Goal: Transaction & Acquisition: Purchase product/service

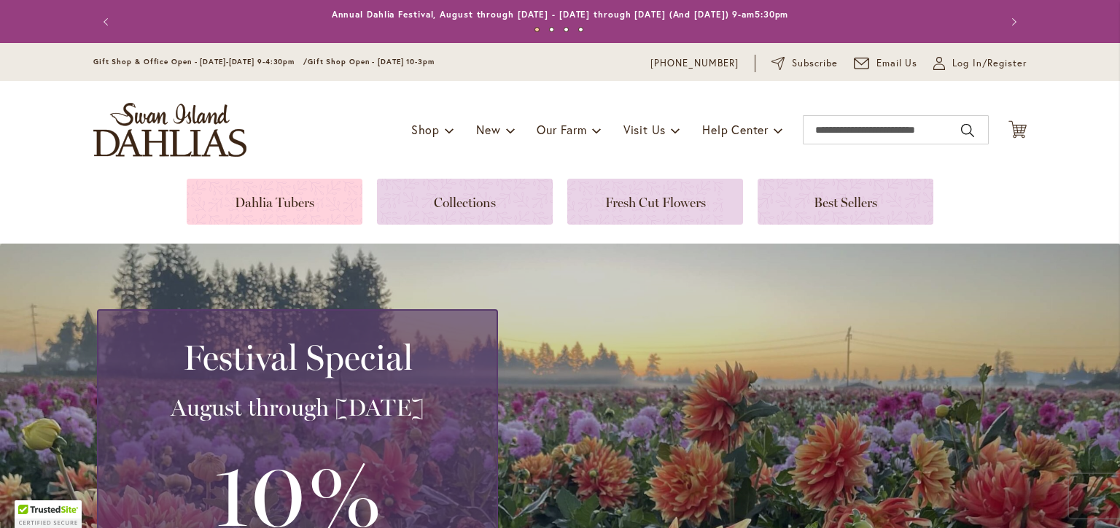
click at [268, 202] on link at bounding box center [275, 202] width 176 height 46
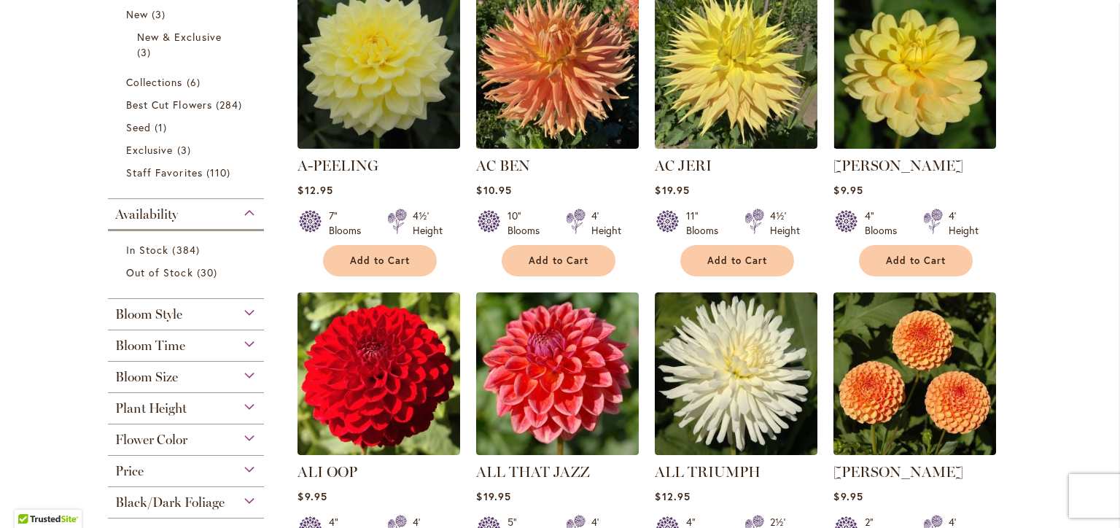
scroll to position [292, 0]
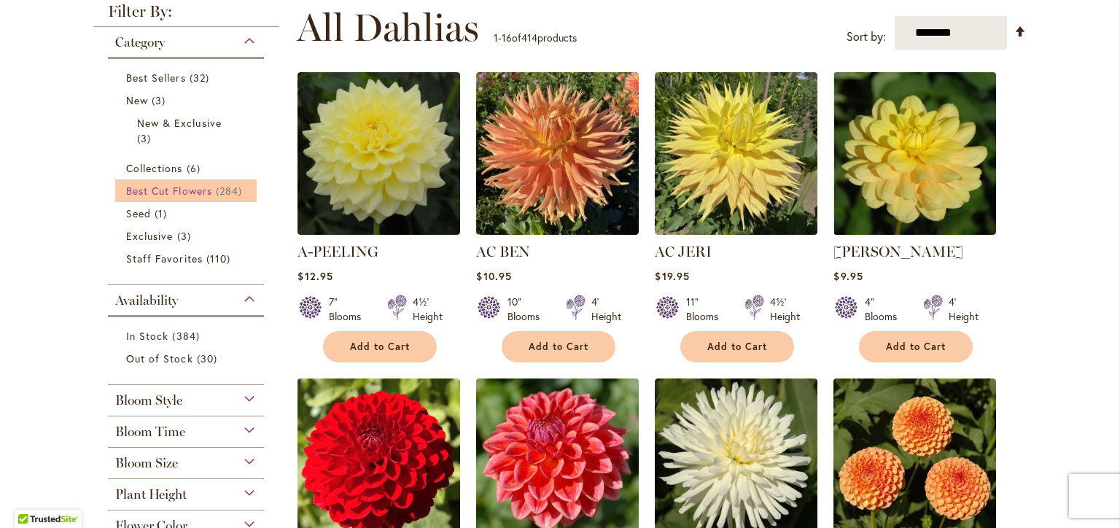
click at [181, 188] on span "Best Cut Flowers" at bounding box center [169, 191] width 86 height 14
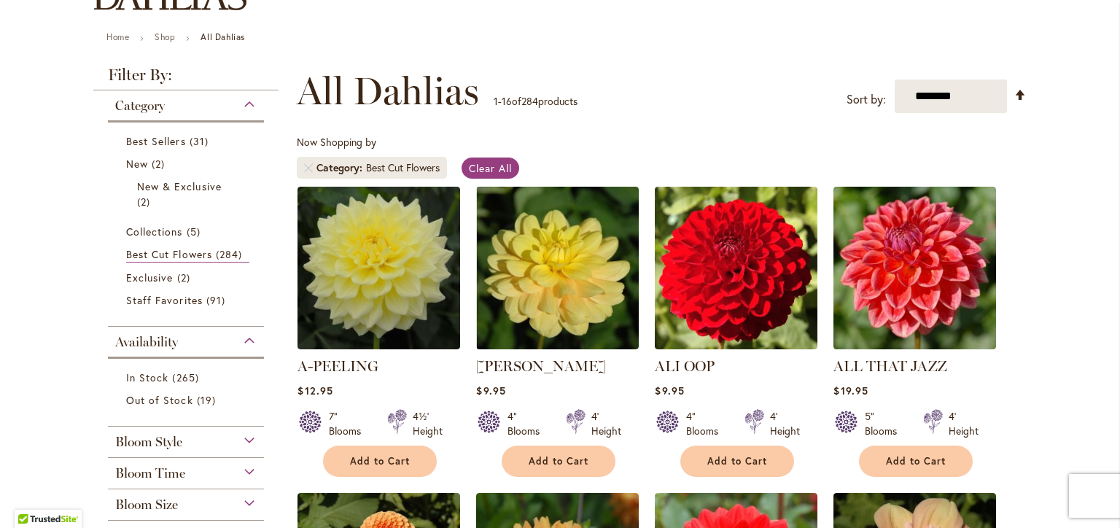
scroll to position [146, 0]
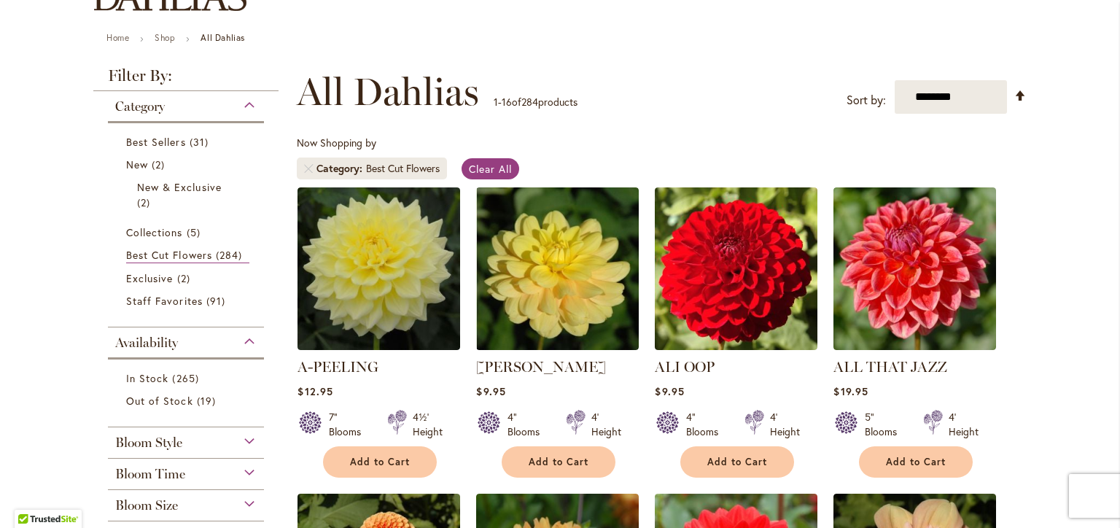
click at [205, 444] on div "Bloom Style" at bounding box center [186, 438] width 156 height 23
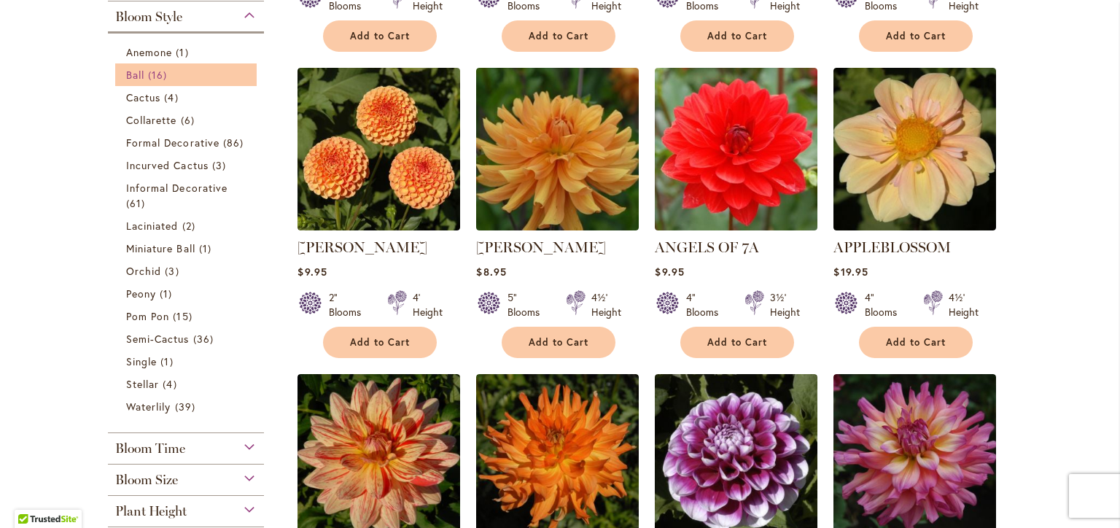
click at [142, 74] on link "Ball 16 items" at bounding box center [187, 74] width 123 height 15
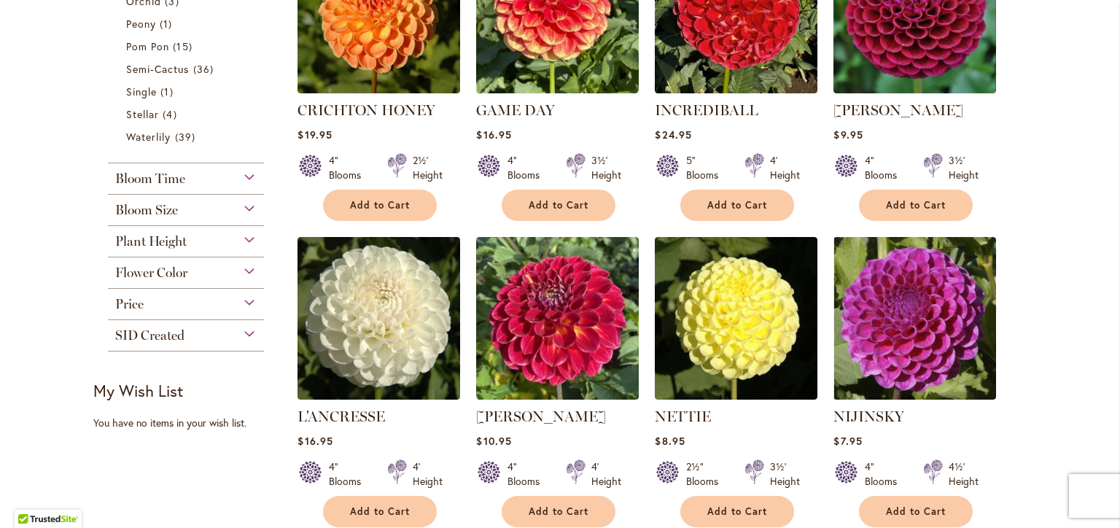
scroll to position [438, 0]
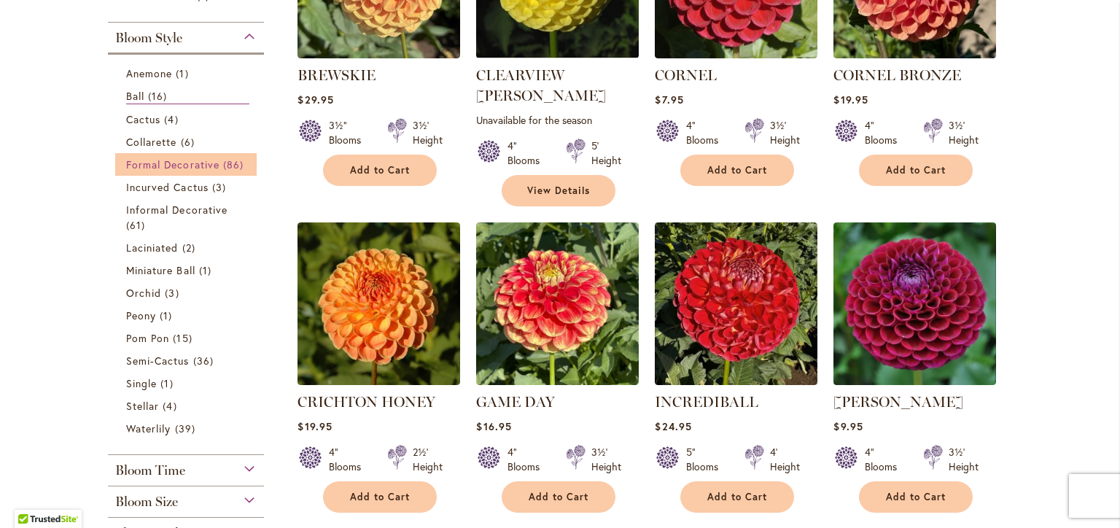
click at [165, 163] on span "Formal Decorative" at bounding box center [172, 165] width 93 height 14
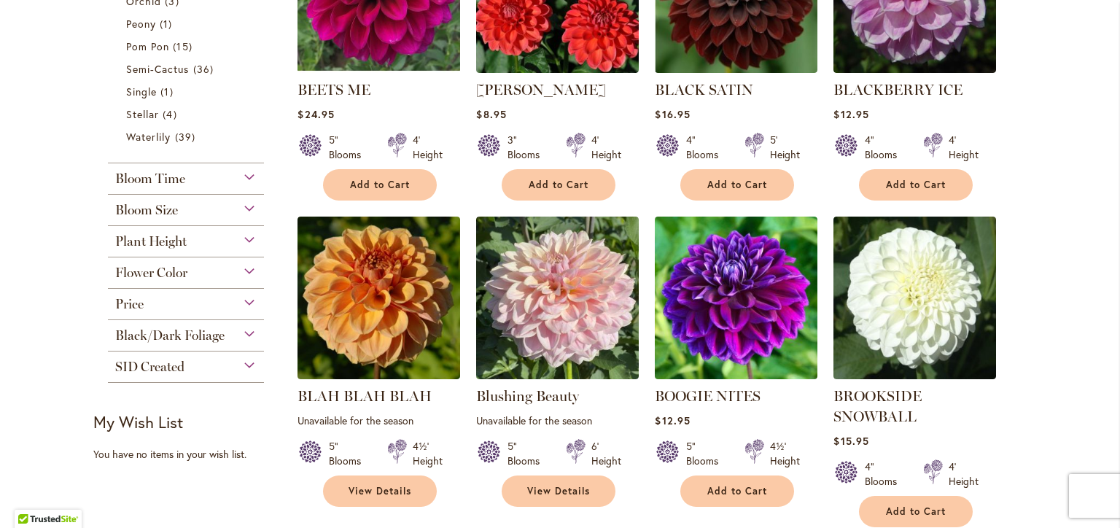
scroll to position [1094, 0]
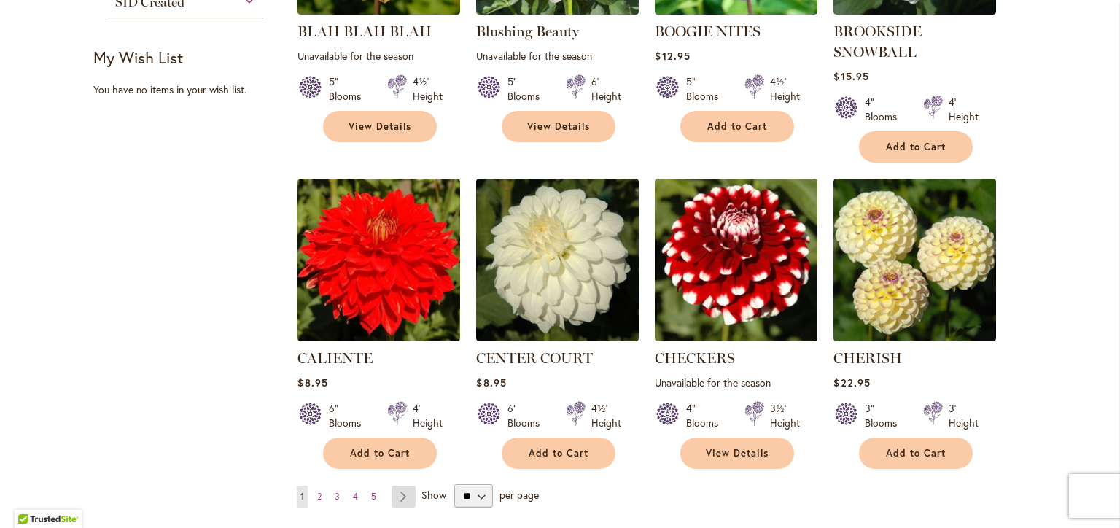
click at [397, 497] on link "Page Next" at bounding box center [404, 497] width 24 height 22
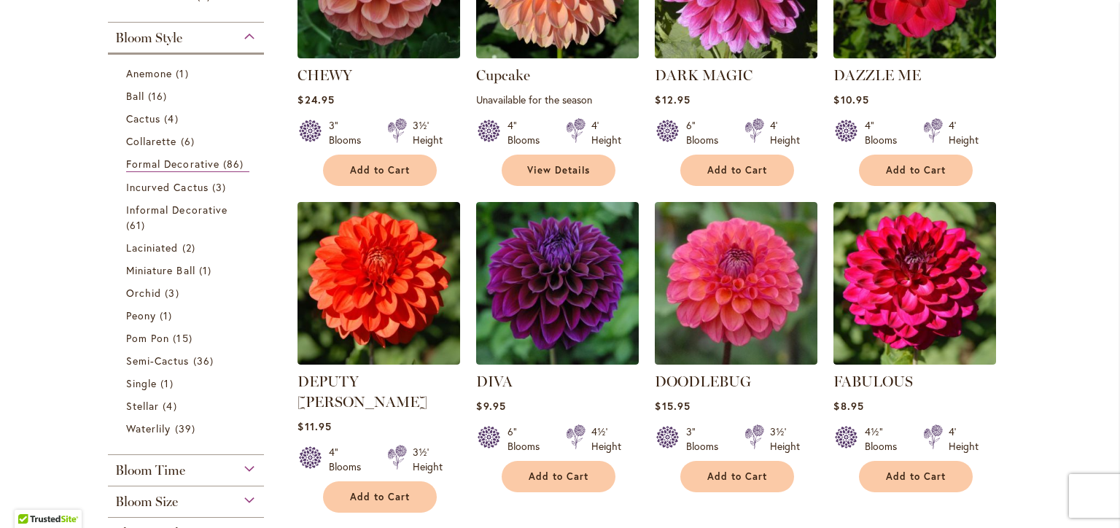
scroll to position [802, 0]
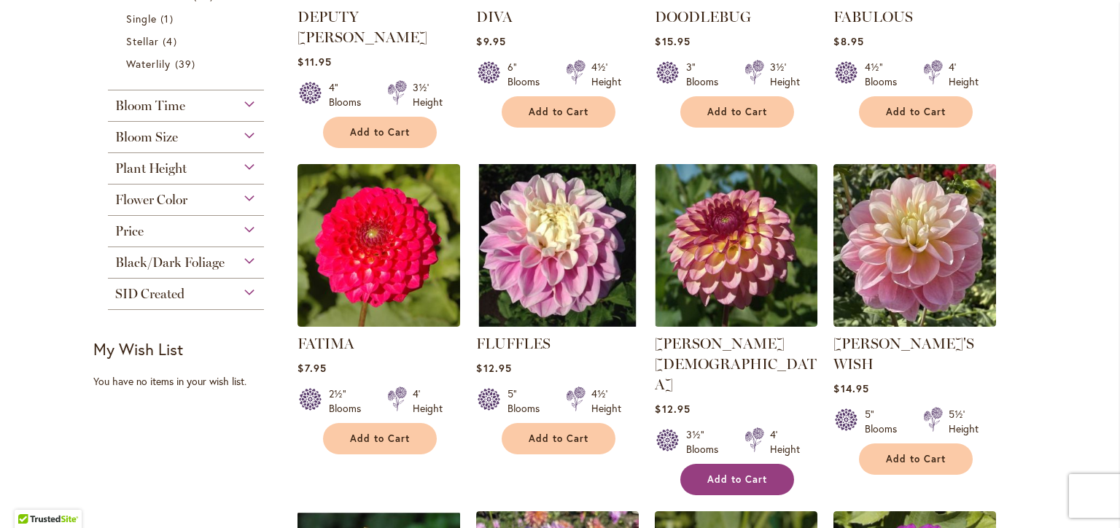
click at [754, 464] on button "Add to Cart" at bounding box center [737, 479] width 114 height 31
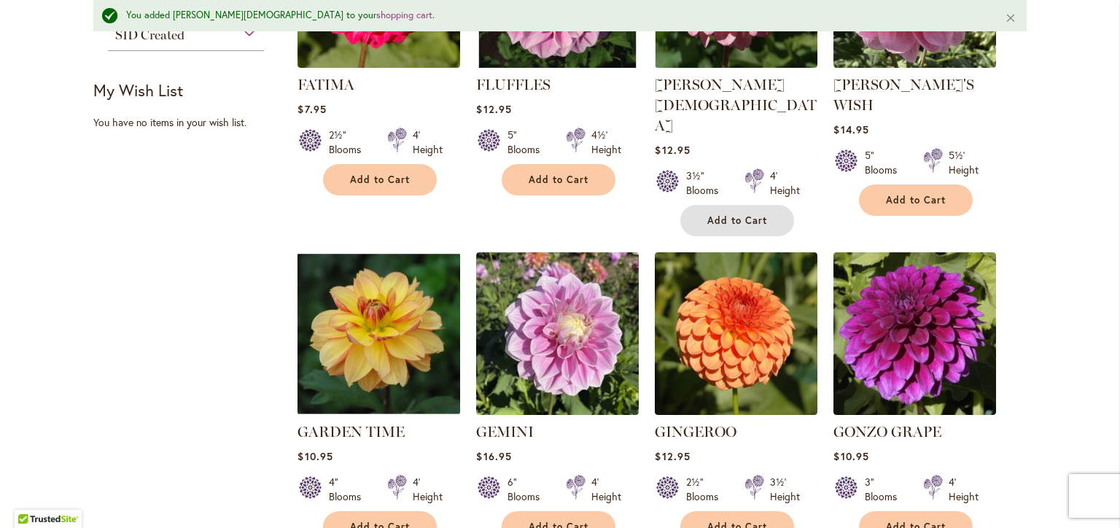
scroll to position [1132, 0]
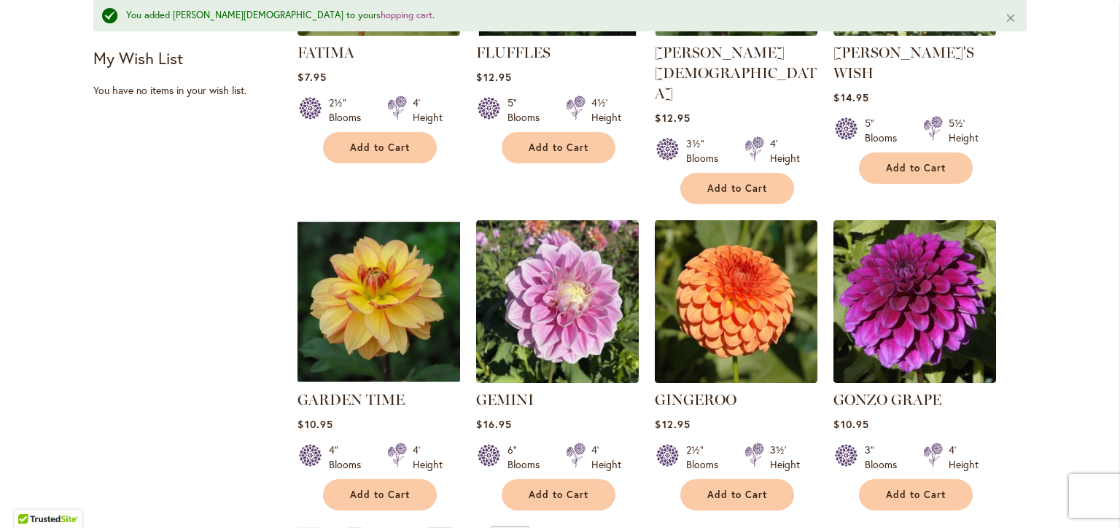
click at [428, 527] on link "Page Next" at bounding box center [440, 538] width 24 height 22
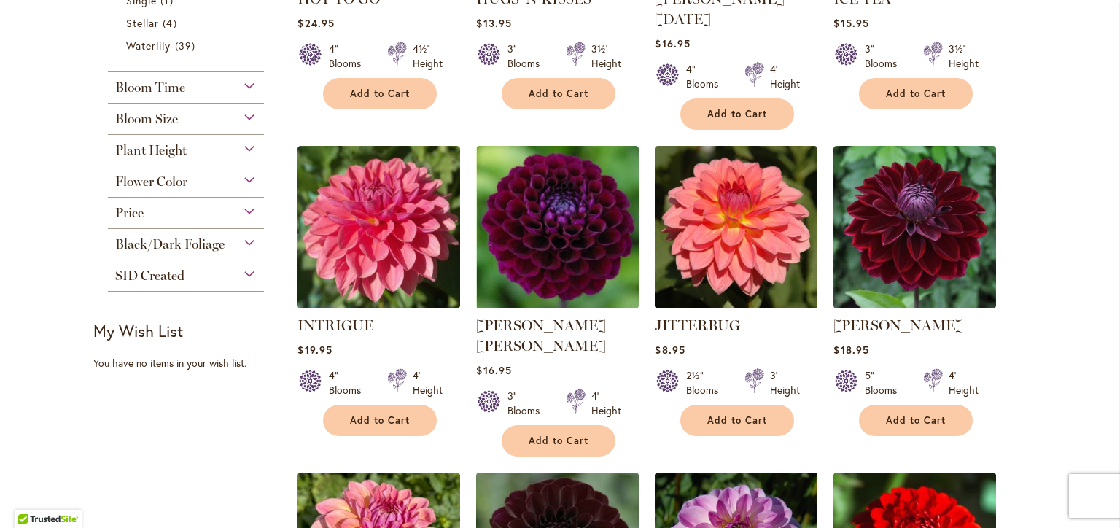
scroll to position [1021, 0]
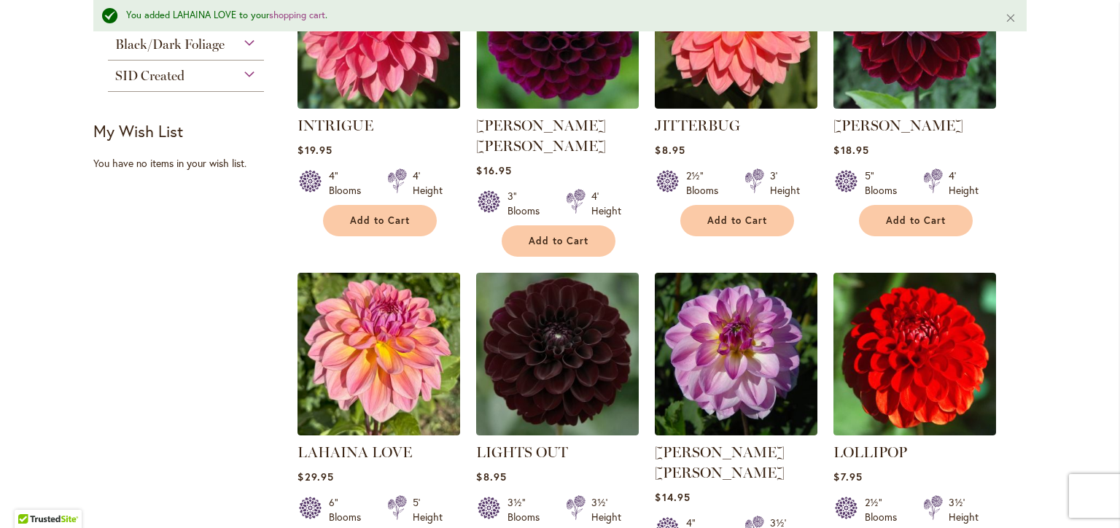
scroll to position [1205, 0]
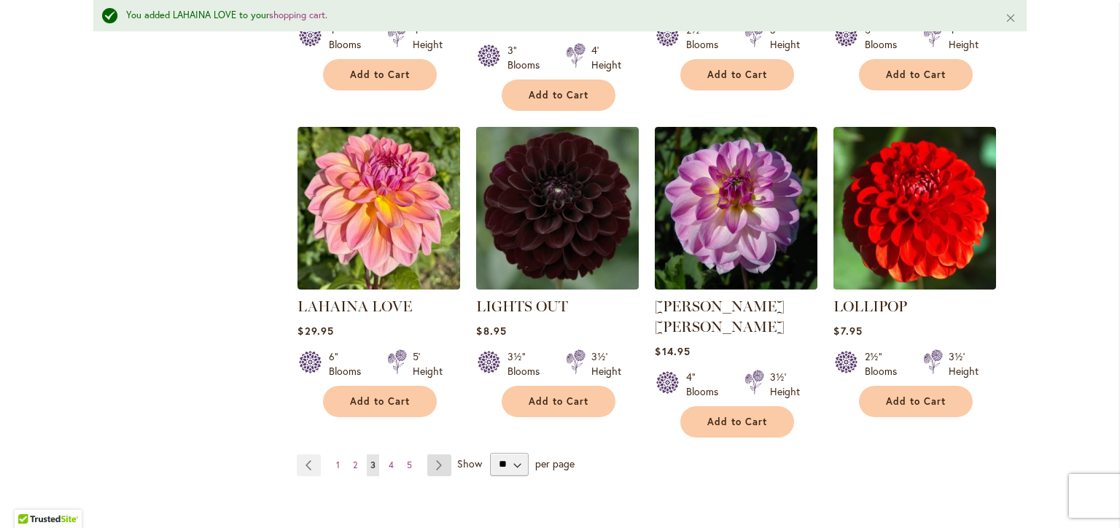
click at [438, 454] on link "Page Next" at bounding box center [439, 465] width 24 height 22
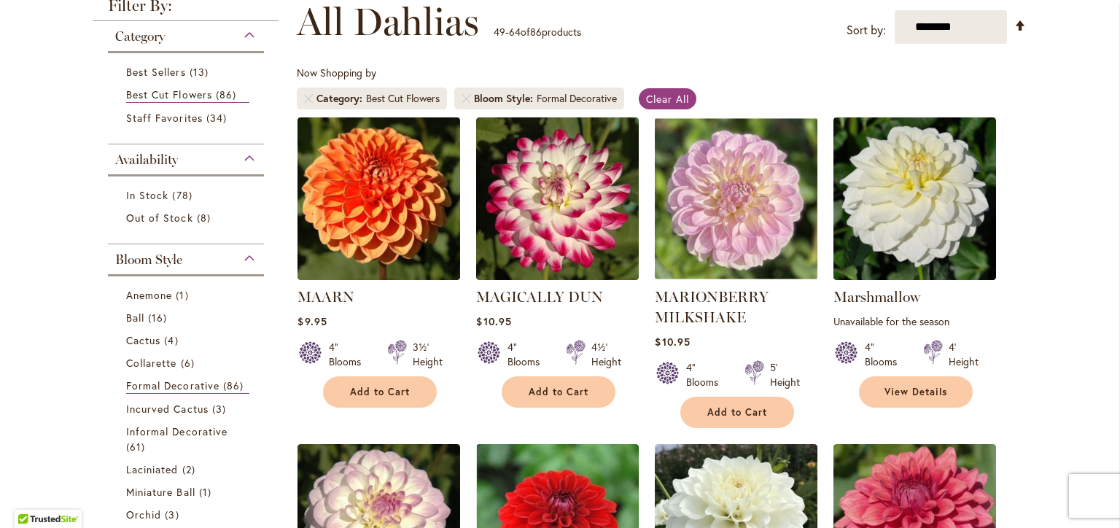
scroll to position [219, 0]
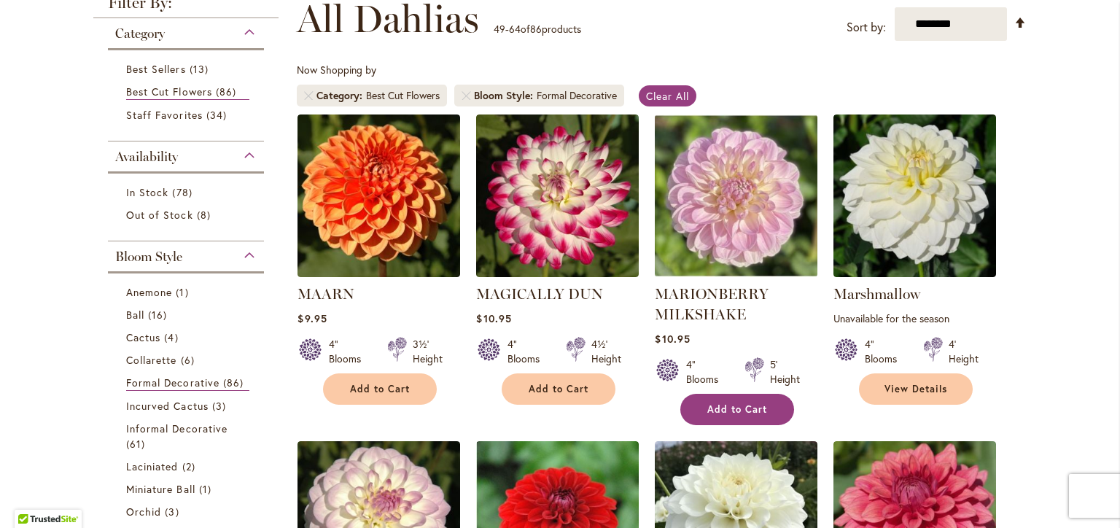
click at [720, 411] on span "Add to Cart" at bounding box center [737, 409] width 60 height 12
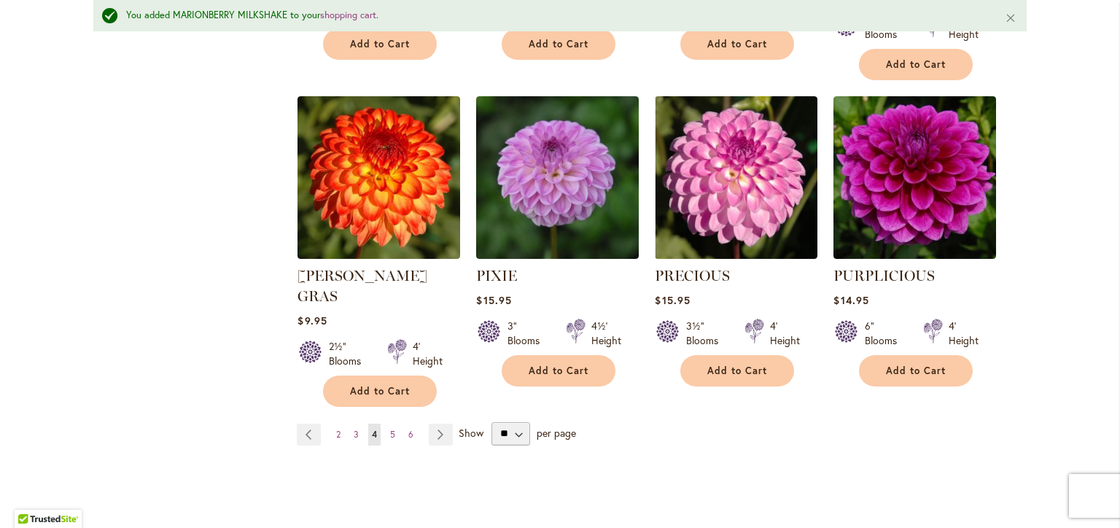
scroll to position [1351, 0]
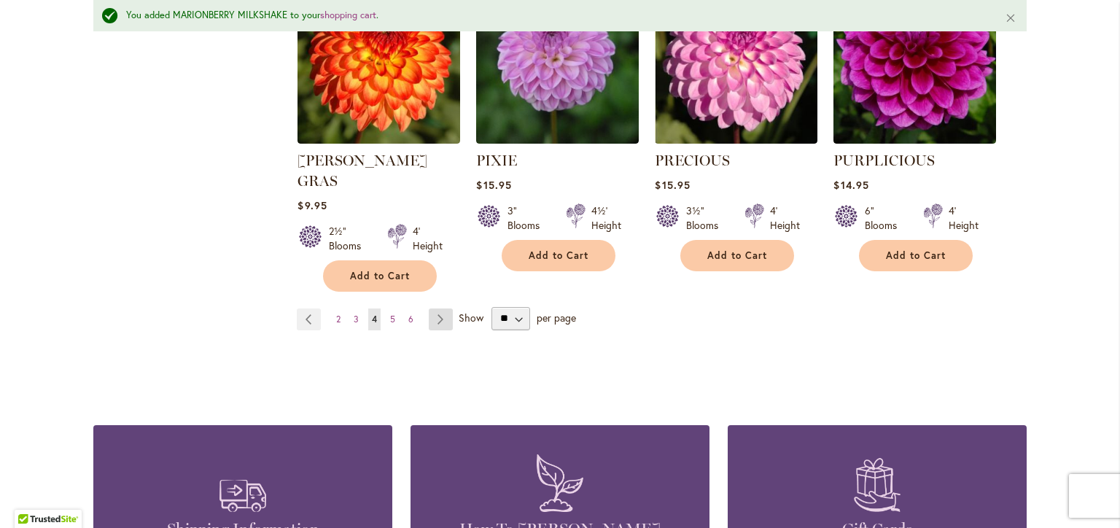
click at [435, 308] on link "Page Next" at bounding box center [441, 319] width 24 height 22
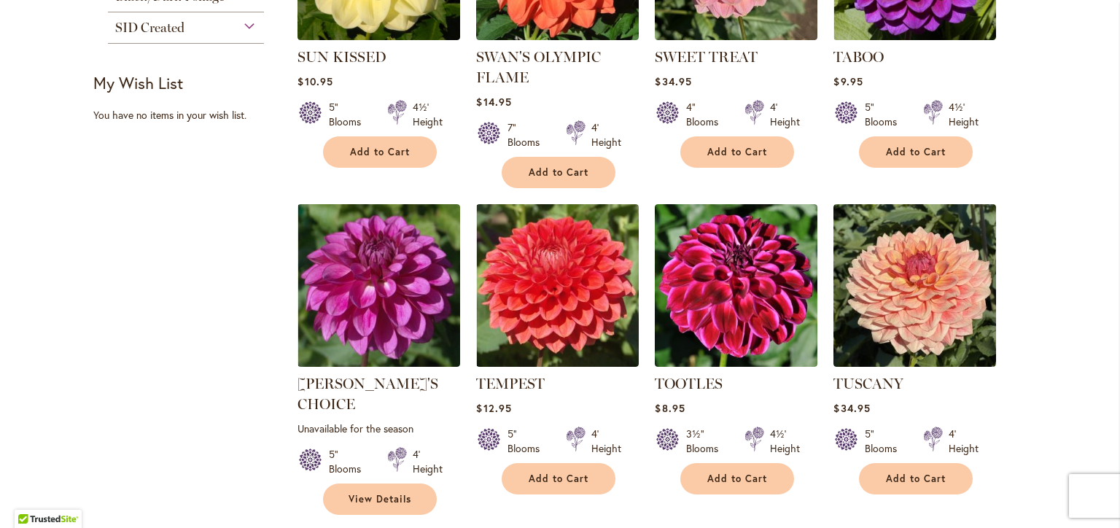
scroll to position [1094, 0]
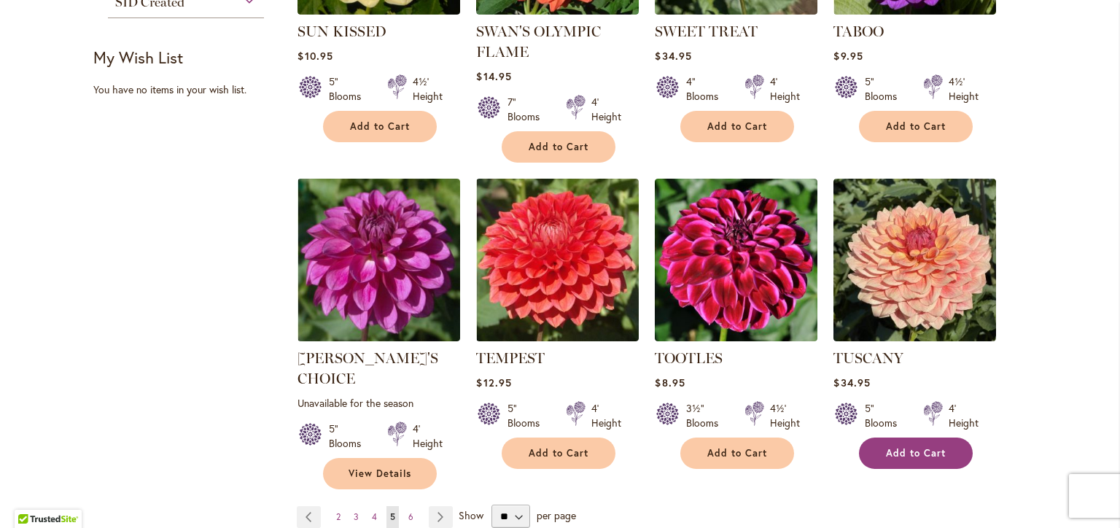
click at [917, 459] on button "Add to Cart" at bounding box center [916, 453] width 114 height 31
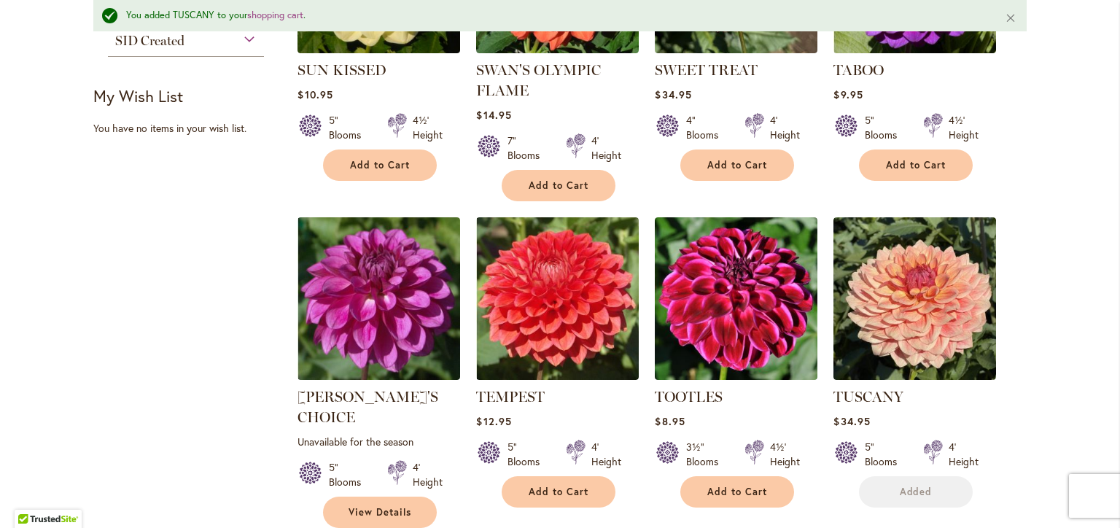
scroll to position [1132, 0]
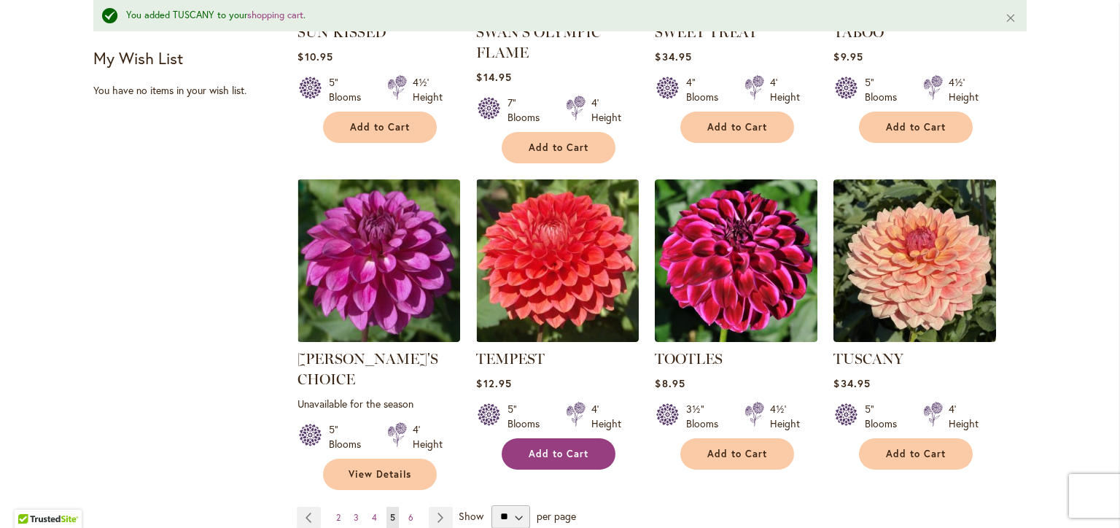
click at [569, 454] on span "Add to Cart" at bounding box center [559, 454] width 60 height 12
click at [408, 512] on span "6" at bounding box center [410, 517] width 5 height 11
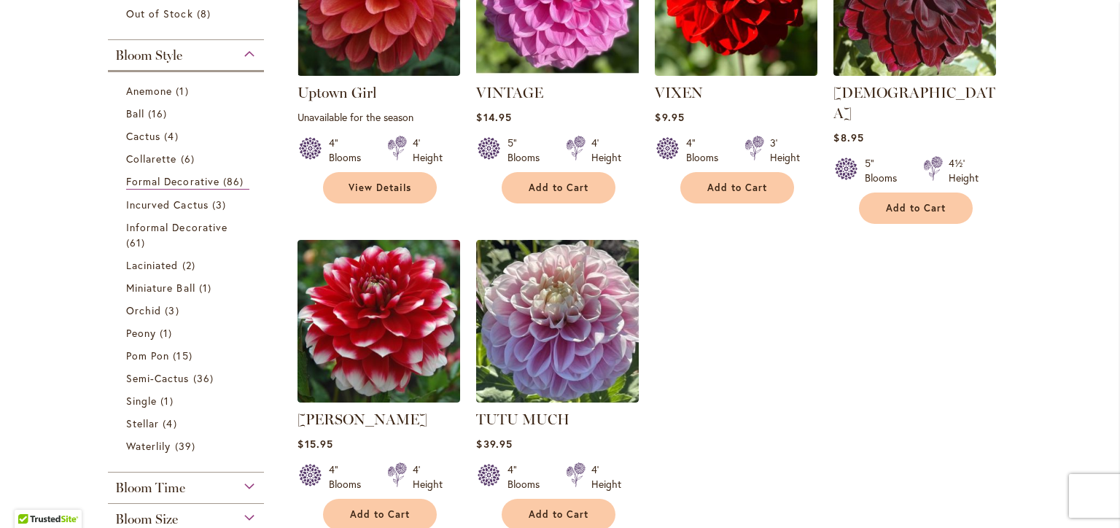
scroll to position [511, 0]
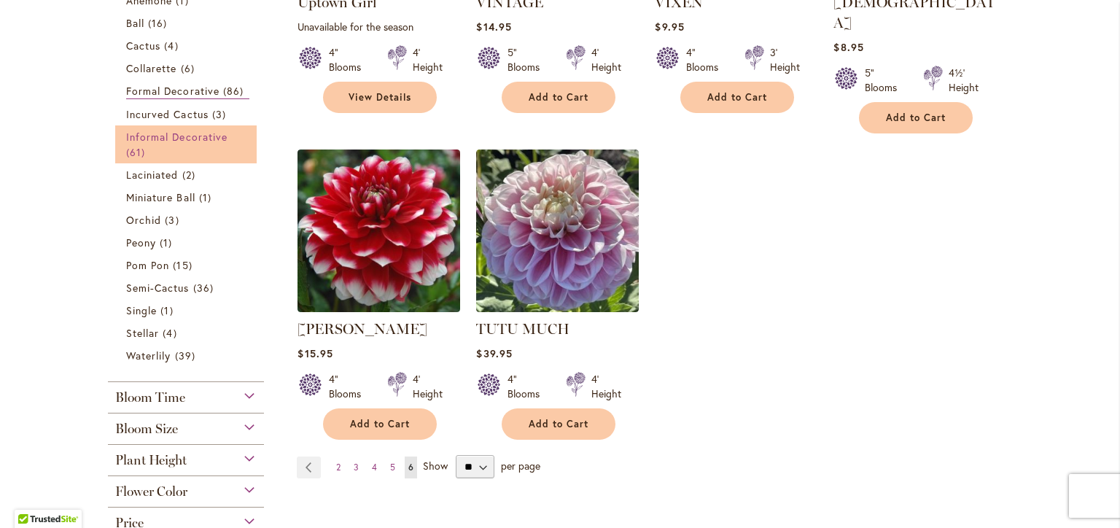
click at [181, 141] on link "Informal Decorative 61 items" at bounding box center [187, 144] width 123 height 31
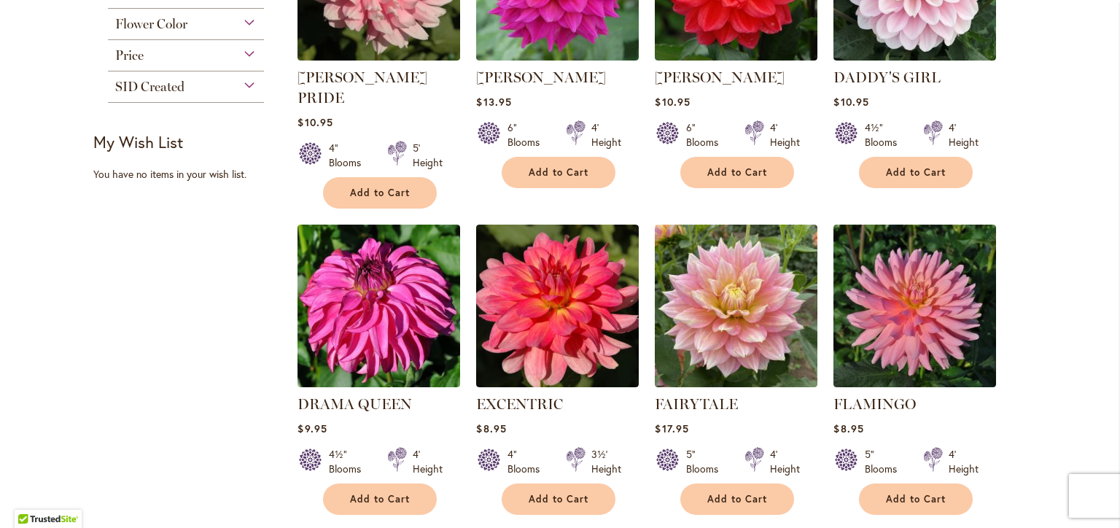
scroll to position [1094, 0]
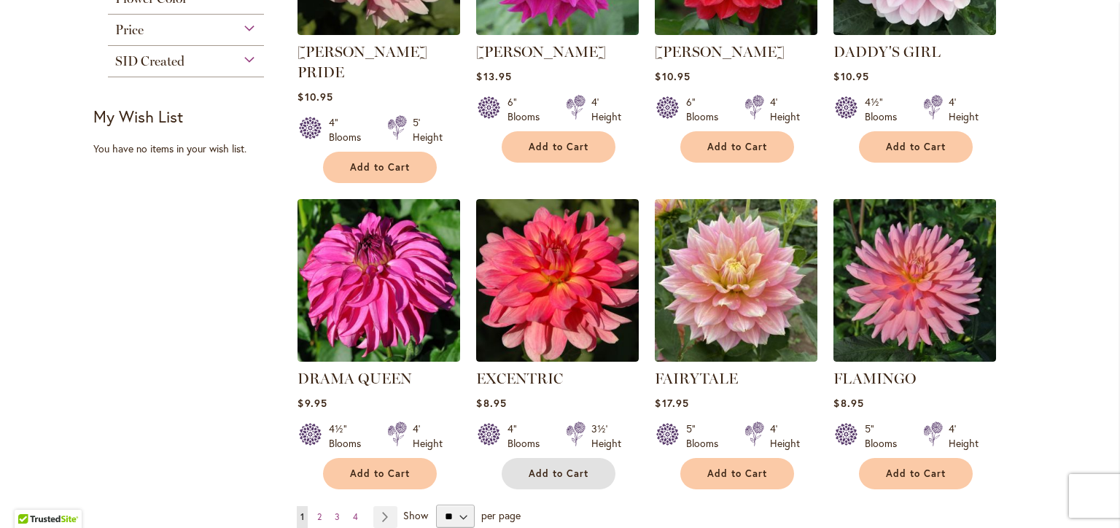
click at [537, 467] on span "Add to Cart" at bounding box center [559, 473] width 60 height 12
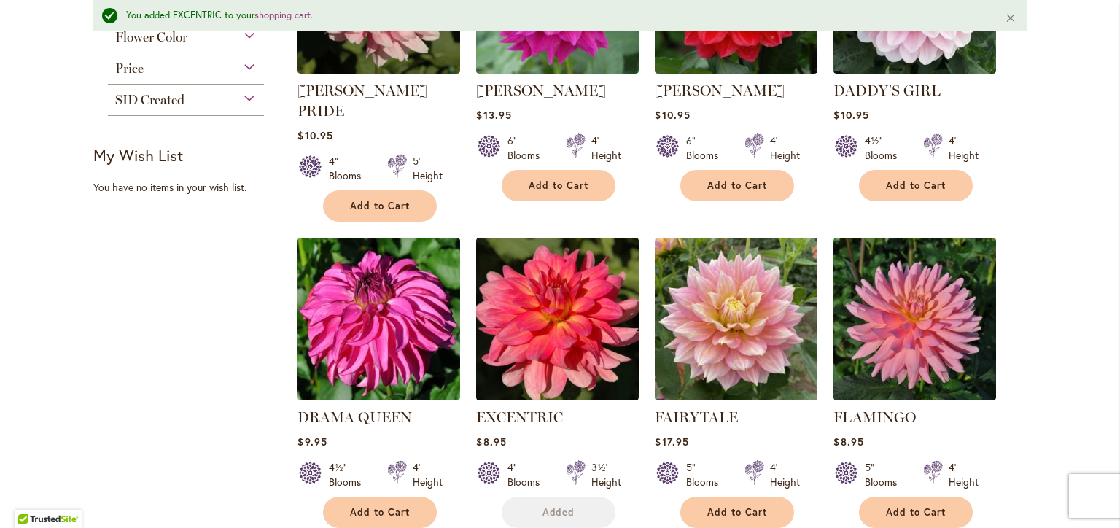
scroll to position [1132, 0]
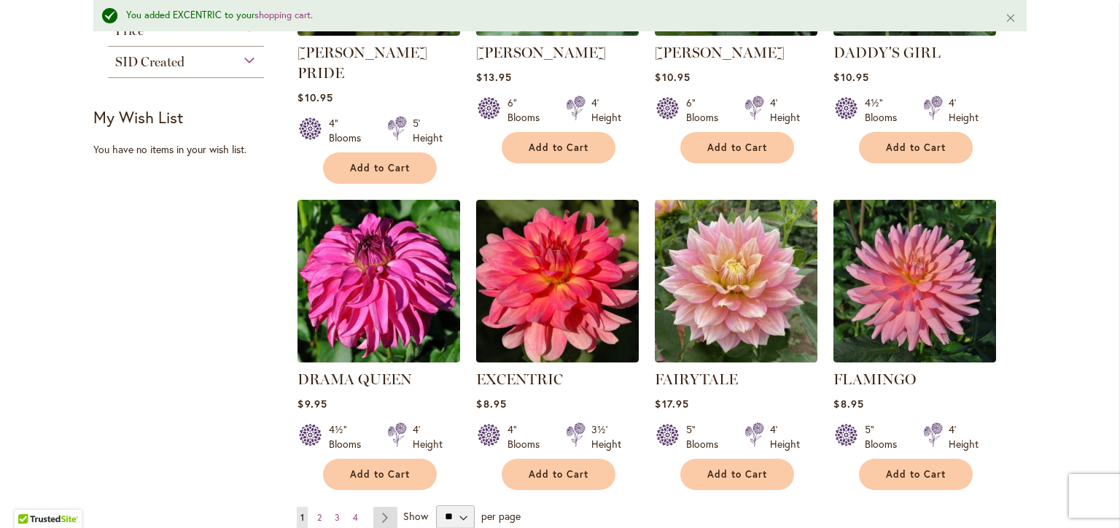
click at [380, 507] on link "Page Next" at bounding box center [385, 518] width 24 height 22
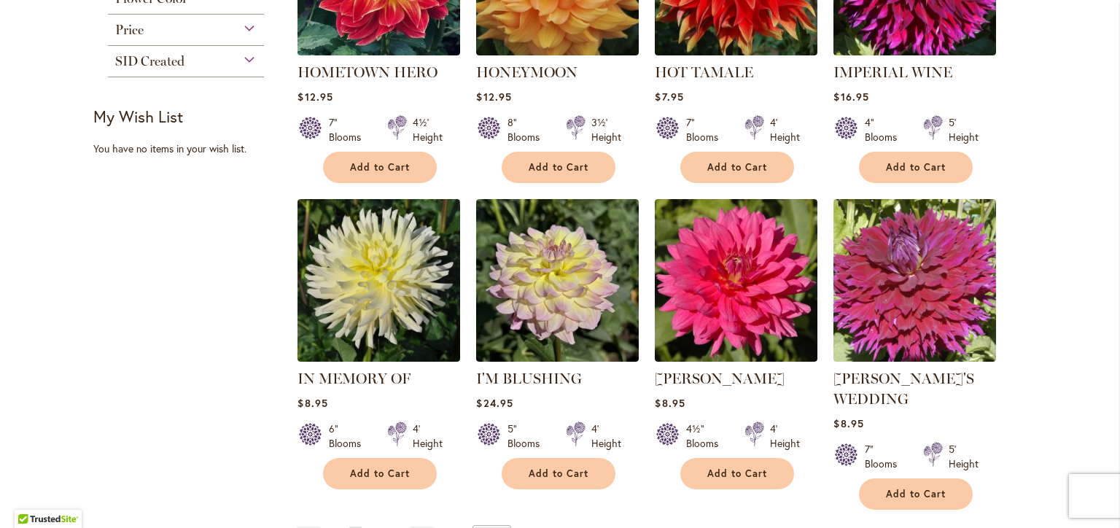
scroll to position [1240, 0]
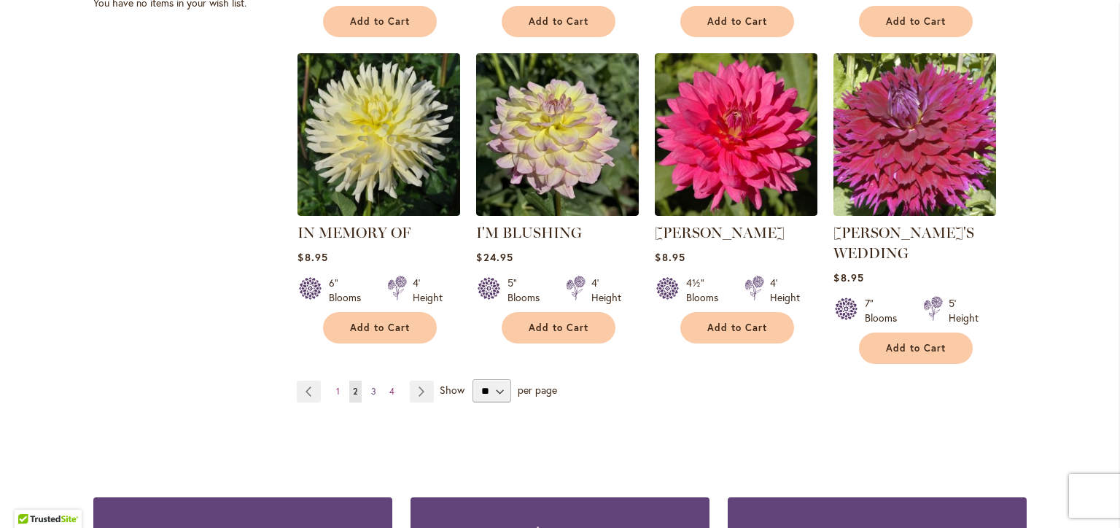
click at [371, 386] on span "3" at bounding box center [373, 391] width 5 height 11
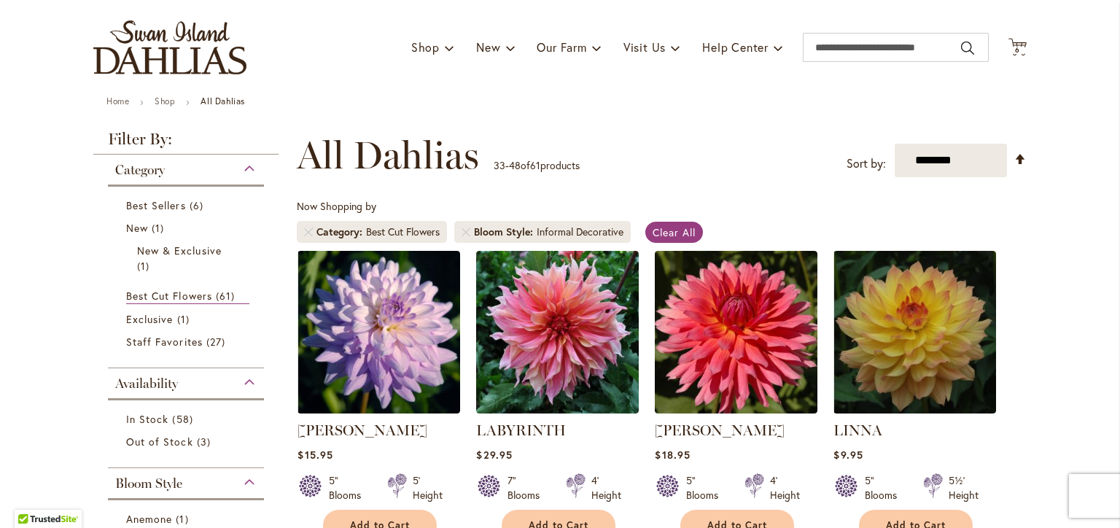
scroll to position [146, 0]
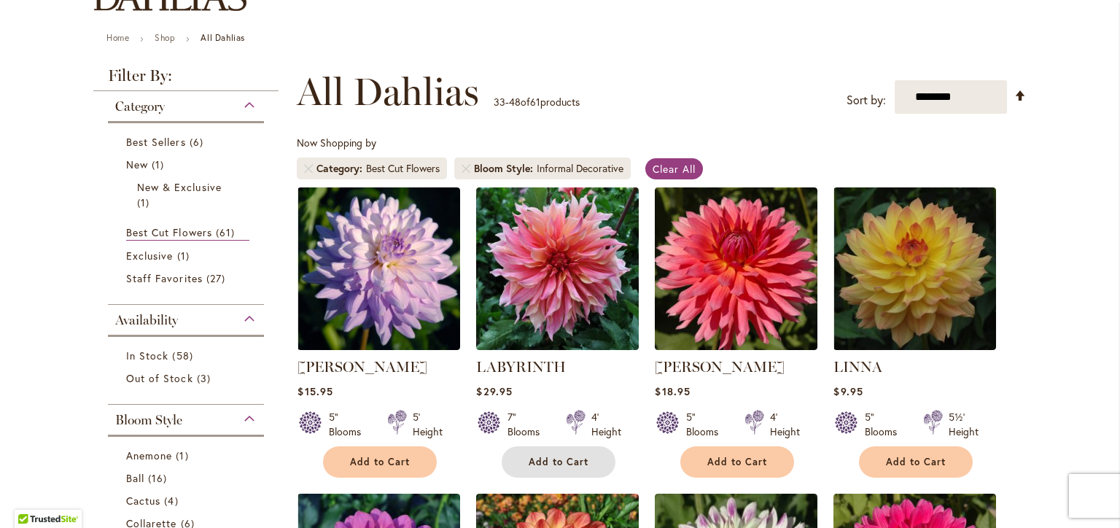
click at [551, 465] on span "Add to Cart" at bounding box center [559, 462] width 60 height 12
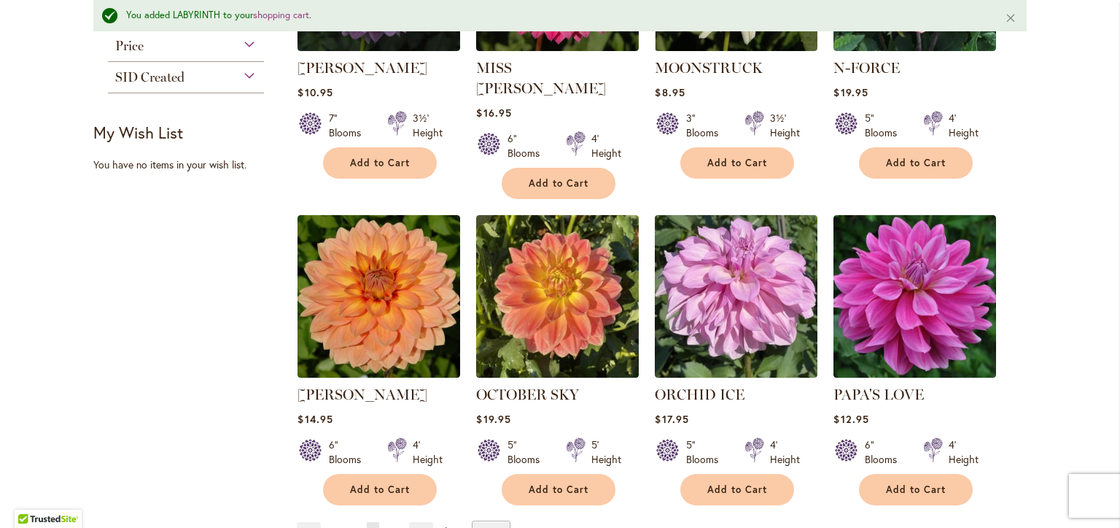
scroll to position [1240, 0]
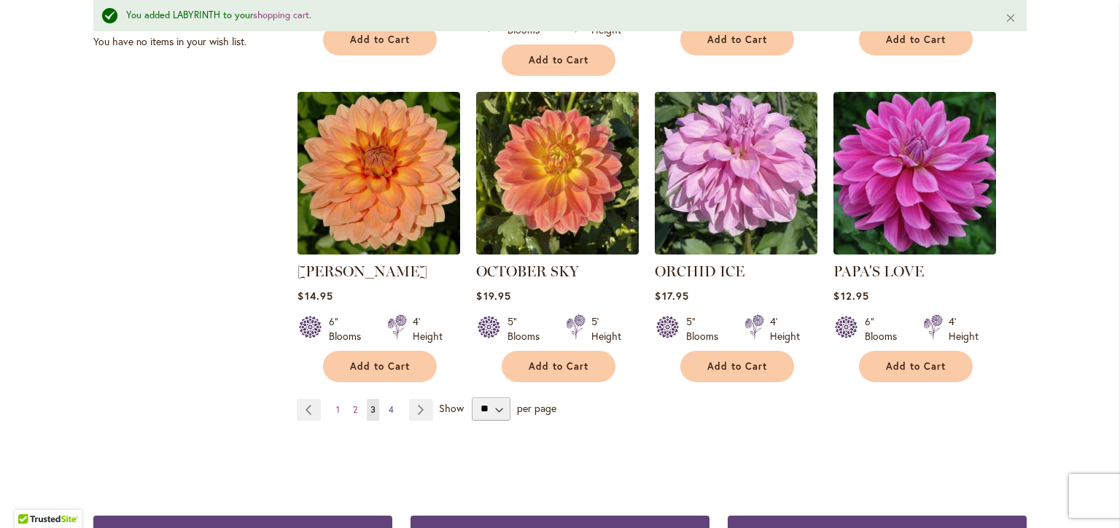
click at [389, 404] on span "4" at bounding box center [391, 409] width 5 height 11
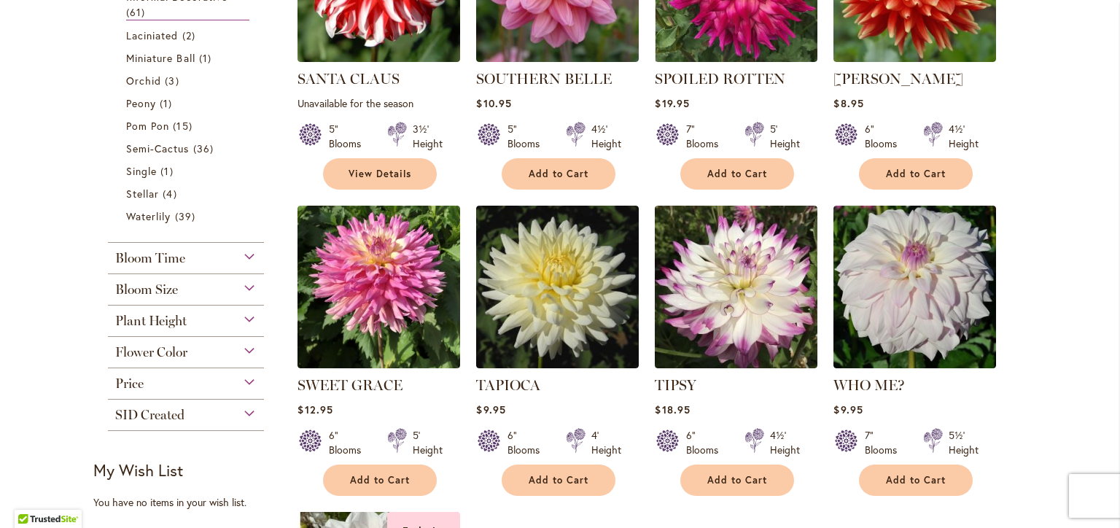
scroll to position [729, 0]
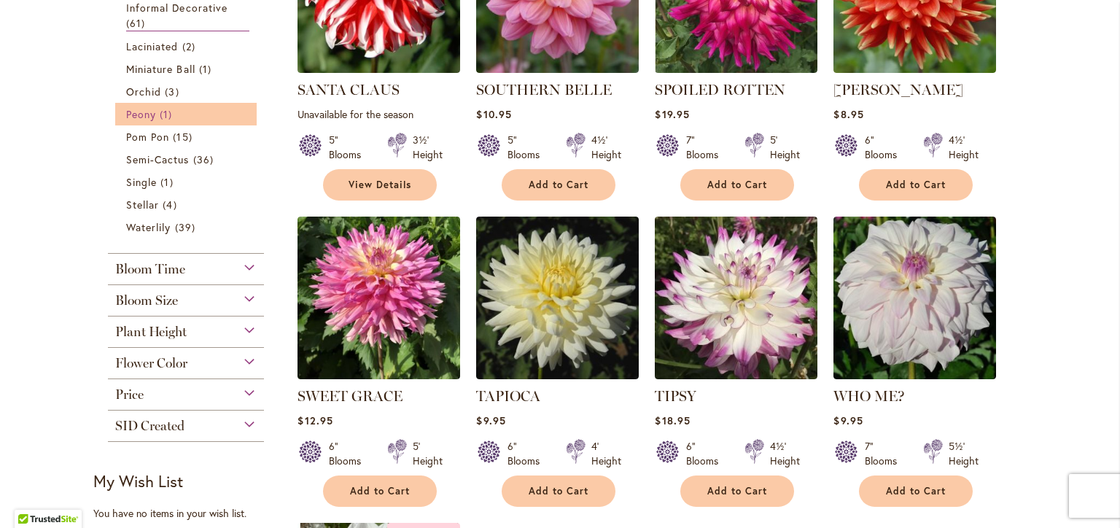
click at [136, 117] on span "Peony" at bounding box center [141, 114] width 30 height 14
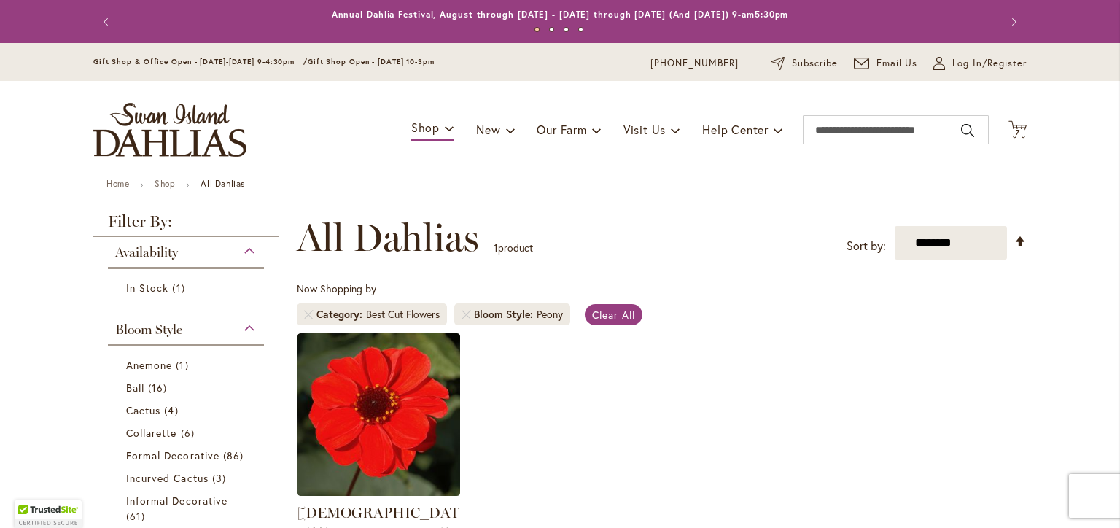
scroll to position [219, 0]
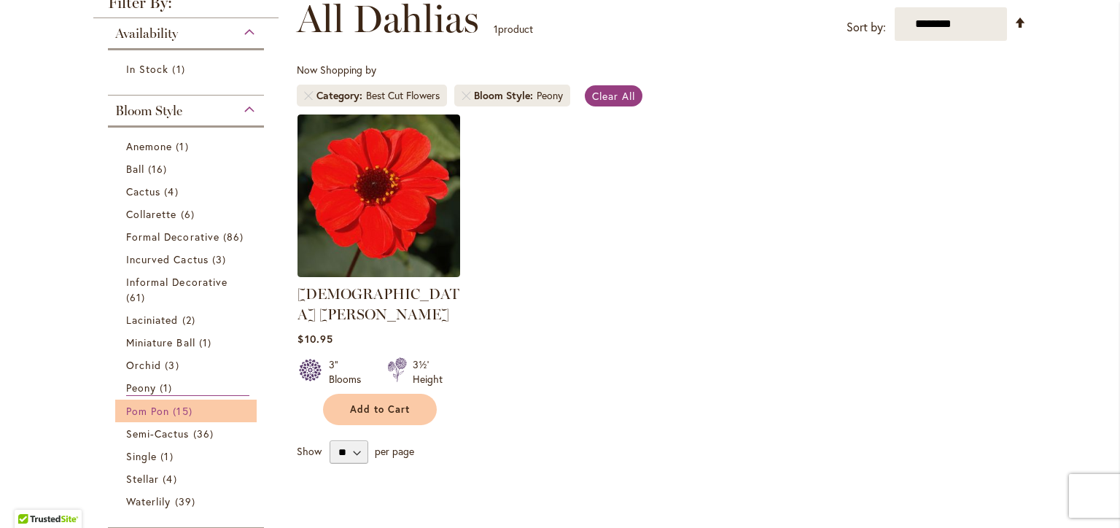
click at [137, 405] on span "Pom Pon" at bounding box center [147, 411] width 43 height 14
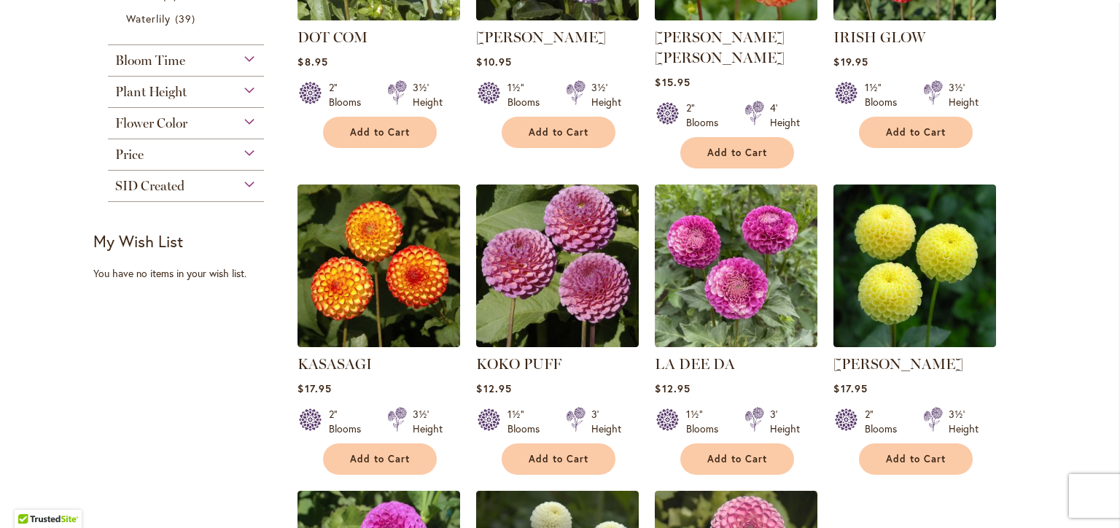
scroll to position [656, 0]
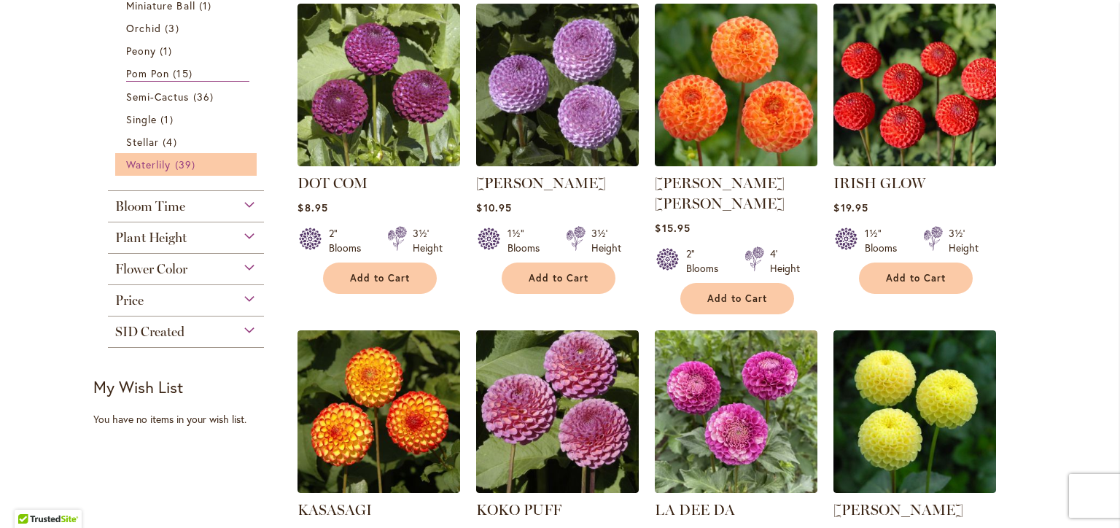
click at [152, 162] on span "Waterlily" at bounding box center [148, 165] width 44 height 14
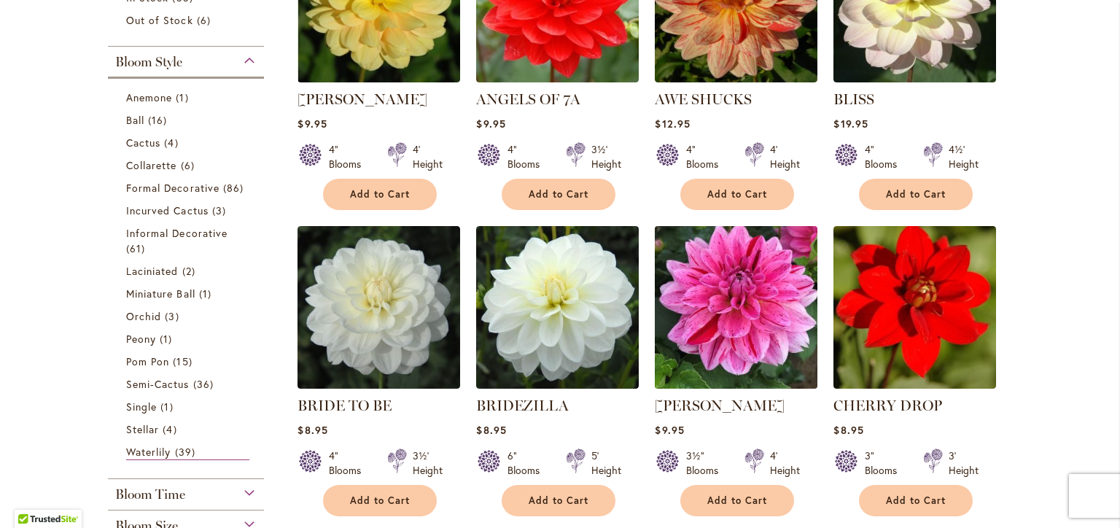
scroll to position [511, 0]
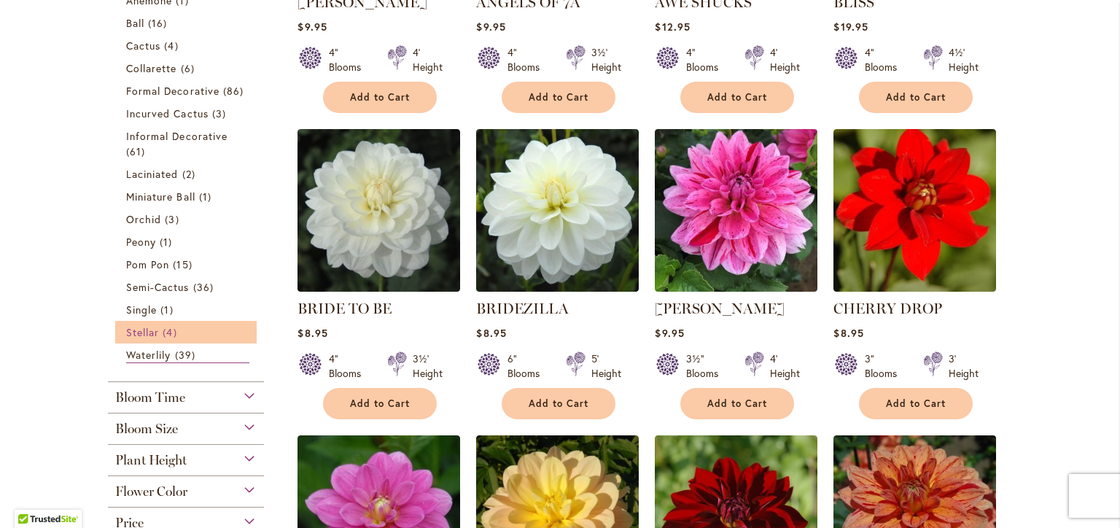
click at [147, 336] on span "Stellar" at bounding box center [142, 332] width 33 height 14
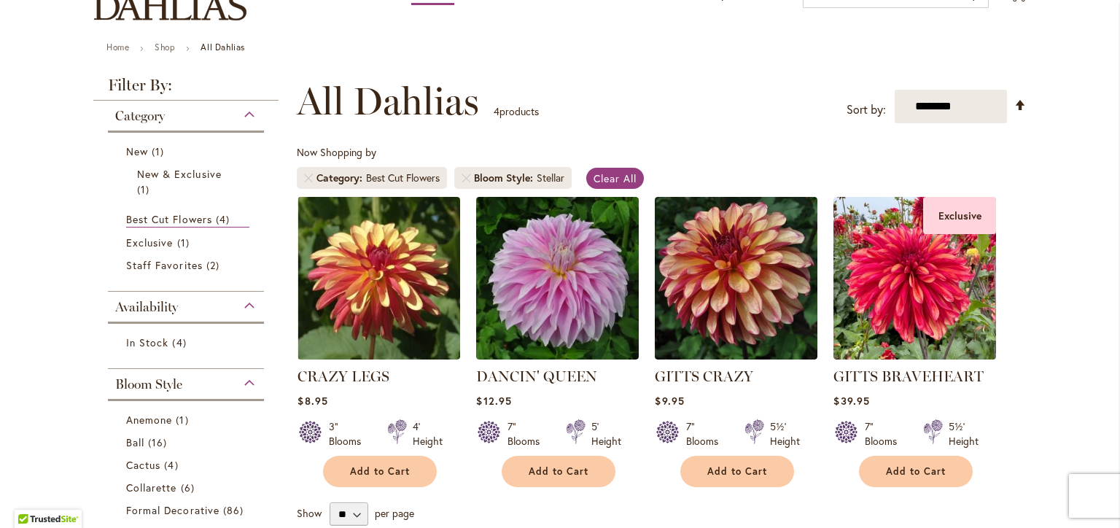
scroll to position [146, 0]
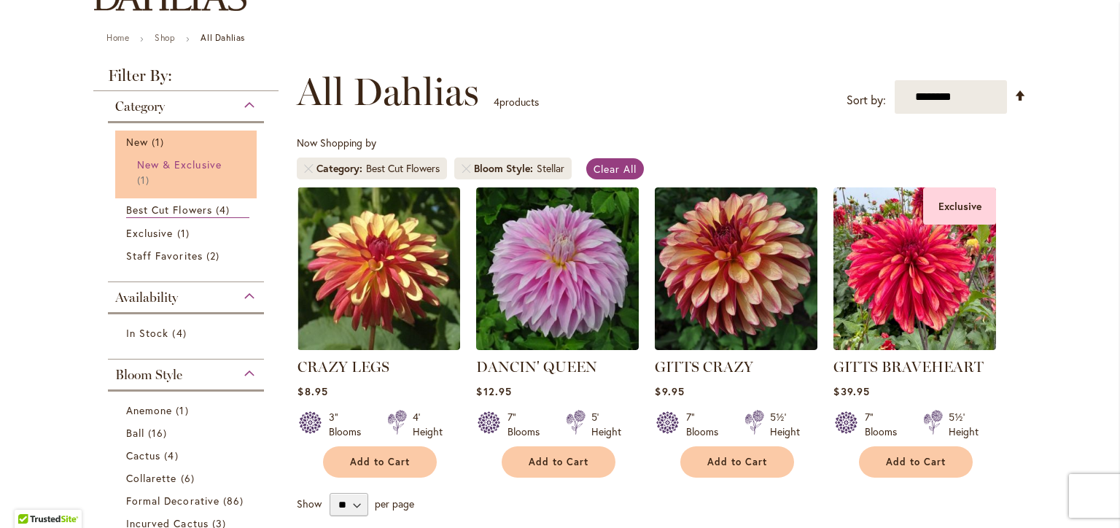
click at [193, 167] on span "New & Exclusive" at bounding box center [179, 165] width 85 height 14
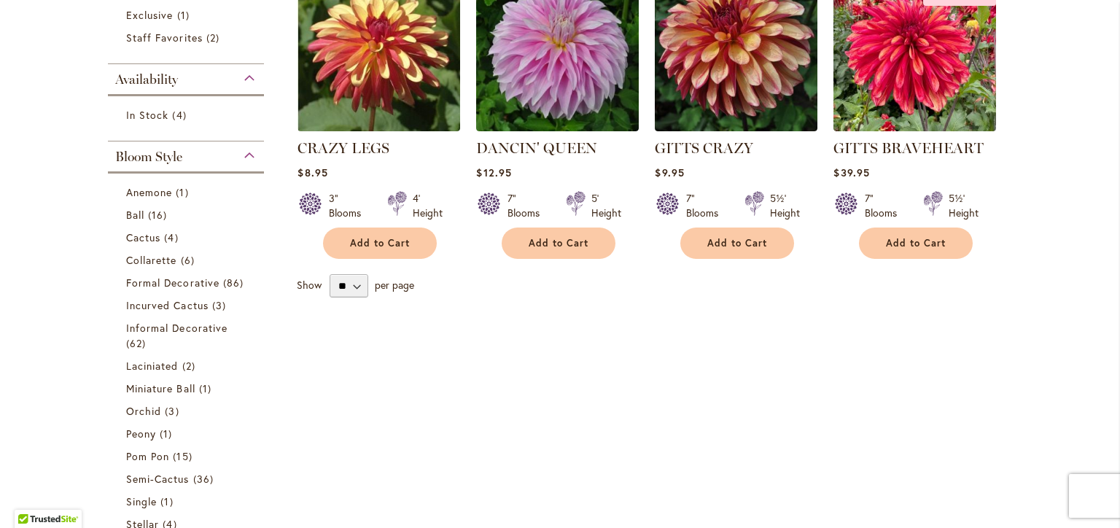
scroll to position [511, 0]
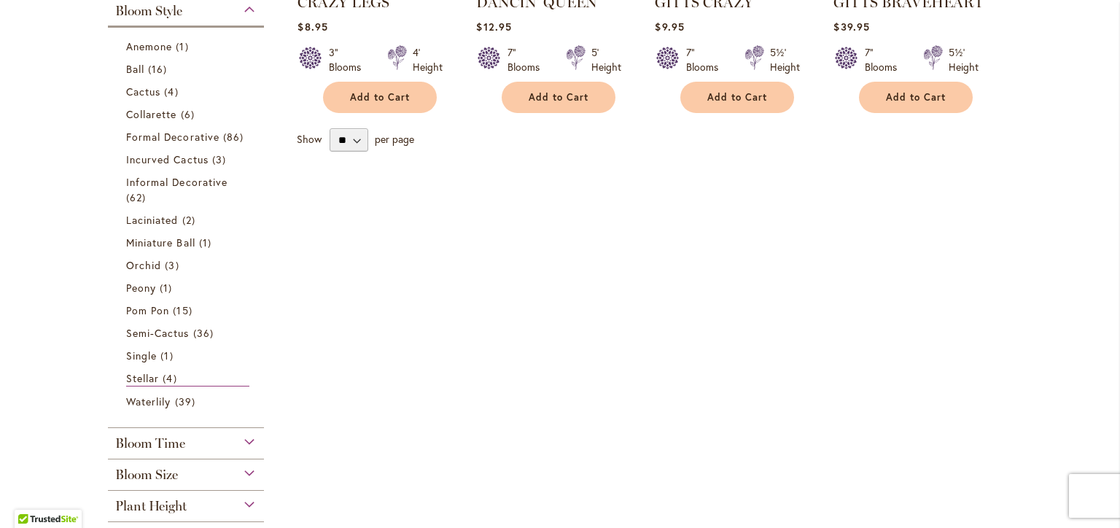
click at [169, 470] on span "Bloom Size" at bounding box center [146, 475] width 63 height 16
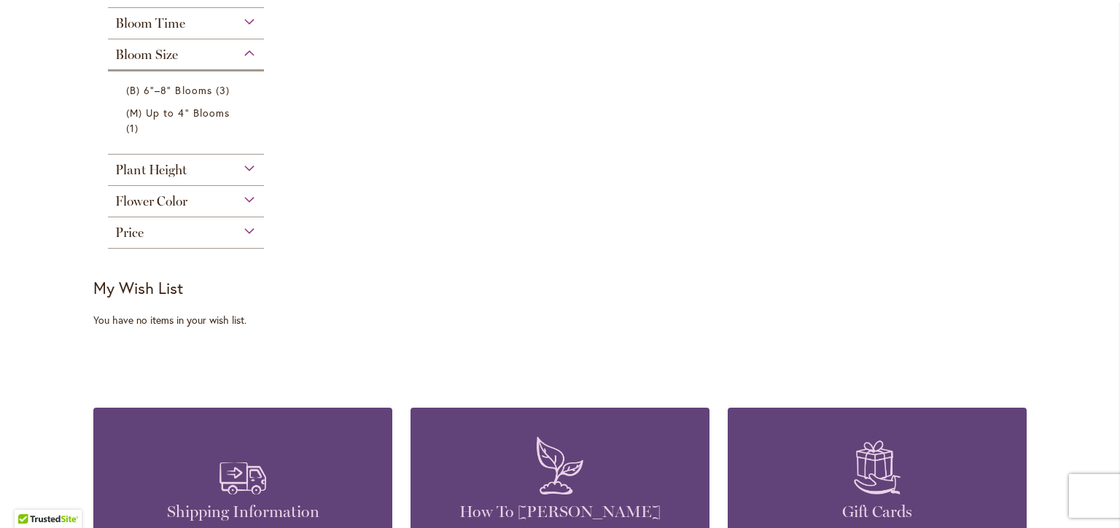
scroll to position [896, 0]
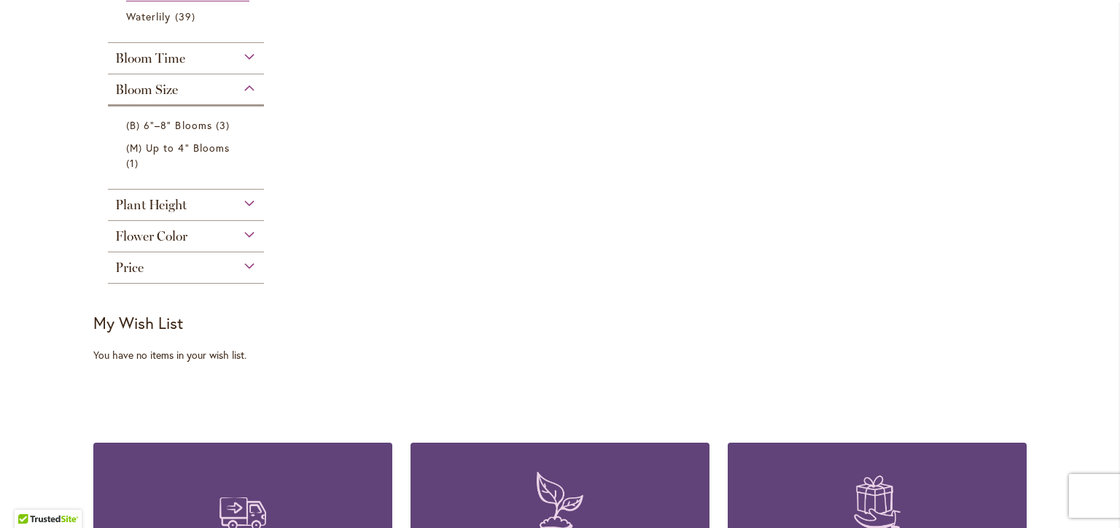
click at [246, 85] on div "Bloom Size" at bounding box center [186, 85] width 156 height 23
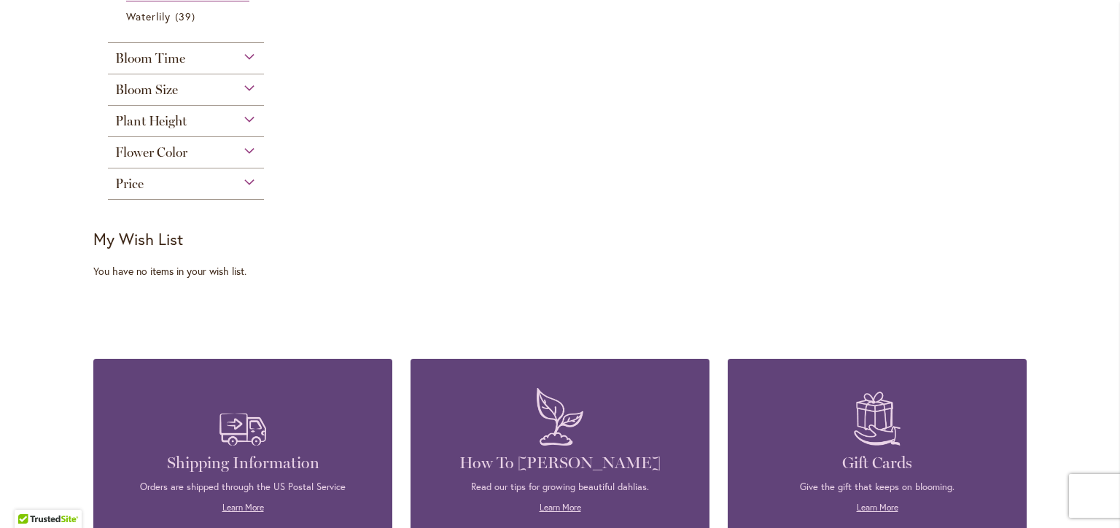
click at [244, 58] on div "Bloom Time" at bounding box center [186, 54] width 156 height 23
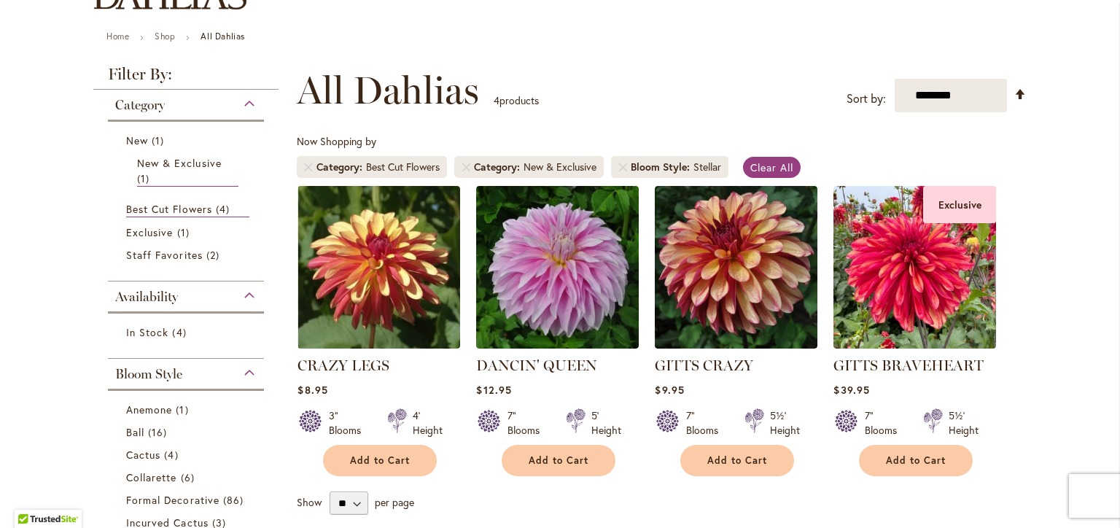
scroll to position [20, 0]
